Goal: Submit feedback/report problem

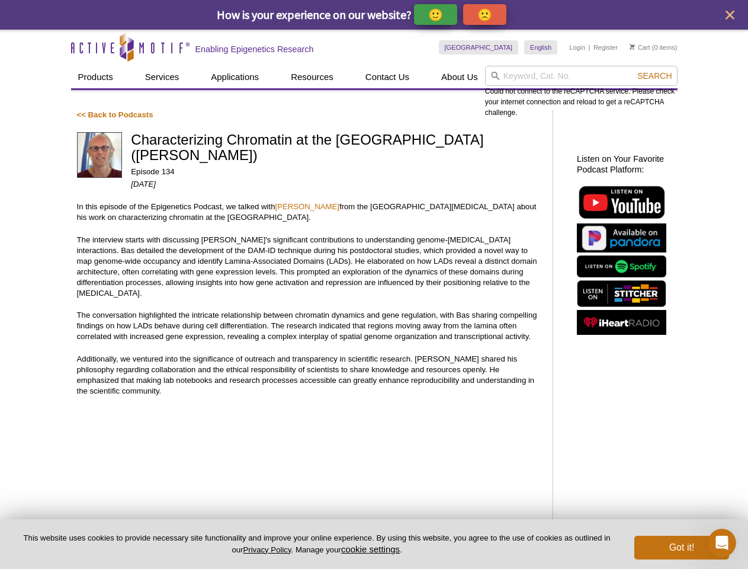
click at [437, 14] on p "🙂" at bounding box center [435, 14] width 15 height 15
click at [487, 14] on span "Give Feedback" at bounding box center [483, 15] width 71 height 14
click at [730, 15] on icon "close" at bounding box center [730, 15] width 9 height 9
click at [581, 76] on input "search" at bounding box center [581, 76] width 193 height 20
click at [655, 76] on span "Search" at bounding box center [655, 75] width 34 height 9
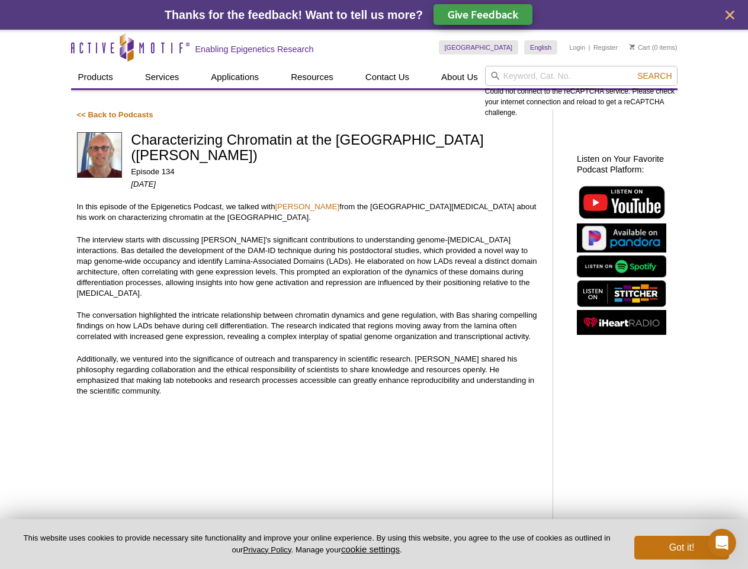
click at [373, 549] on button "cookie settings" at bounding box center [370, 549] width 59 height 10
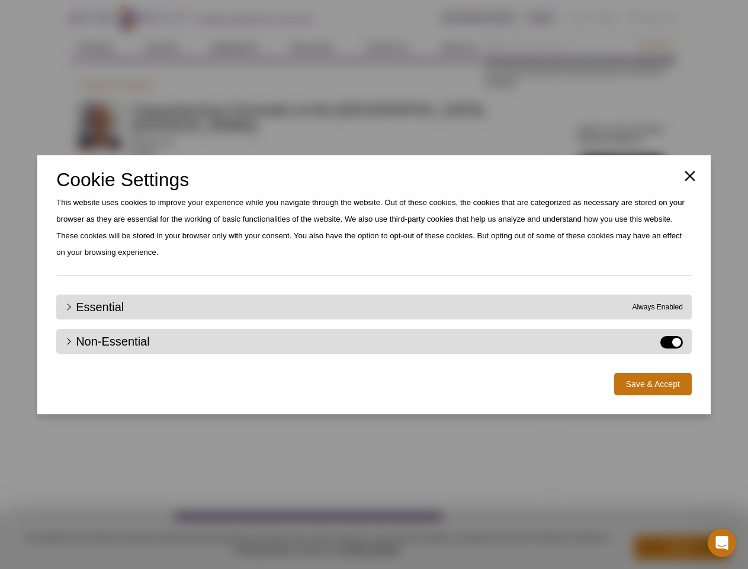
click at [682, 547] on div "Close Cookie Settings This website uses cookies to improve your experience whil…" at bounding box center [374, 284] width 748 height 569
click at [722, 543] on icon "Open Intercom Messenger" at bounding box center [723, 543] width 20 height 20
